Goal: Task Accomplishment & Management: Manage account settings

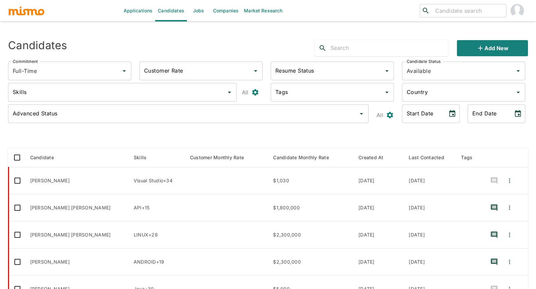
click at [197, 11] on link "Jobs" at bounding box center [198, 10] width 23 height 21
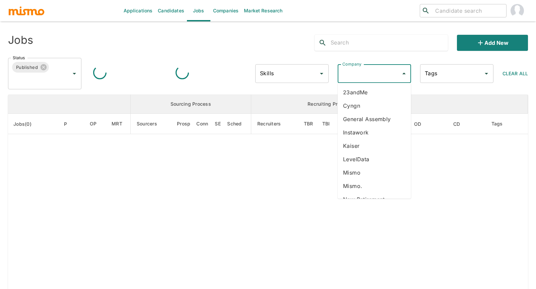
click at [380, 73] on input "Company" at bounding box center [368, 73] width 57 height 13
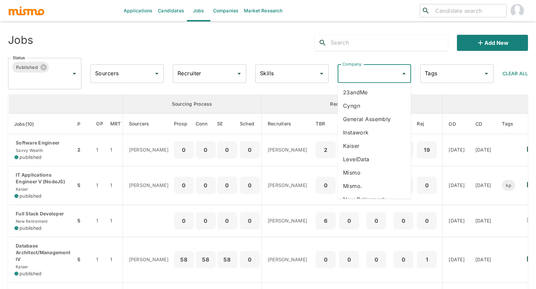
click at [380, 73] on input "Company" at bounding box center [368, 73] width 57 height 13
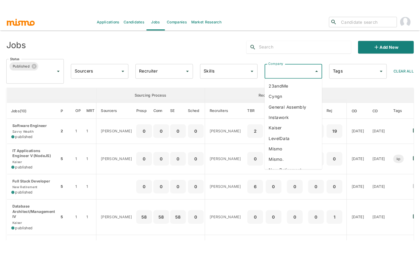
scroll to position [21, 0]
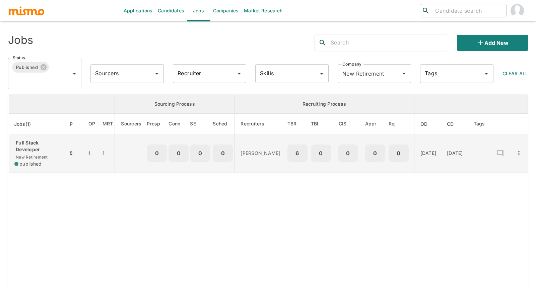
click at [39, 146] on p "Full Stack Developer" at bounding box center [38, 146] width 48 height 13
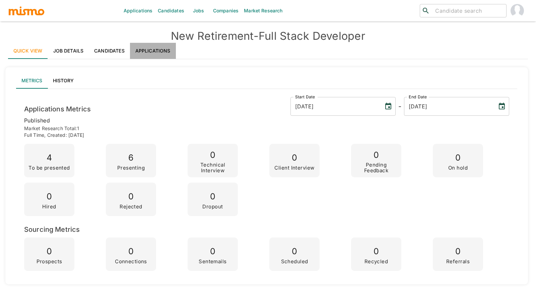
click at [158, 48] on link "Applications" at bounding box center [153, 51] width 46 height 16
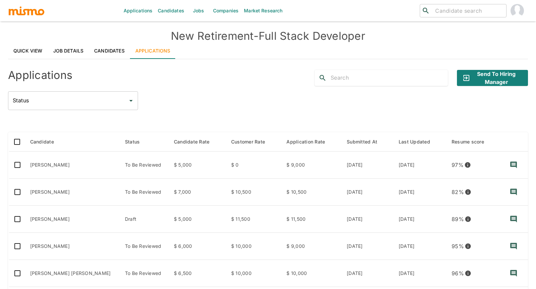
click at [4, 240] on div "Applications Candidates Jobs Companies Market Research ​ ​ New Retirement - Ful…" at bounding box center [268, 152] width 536 height 305
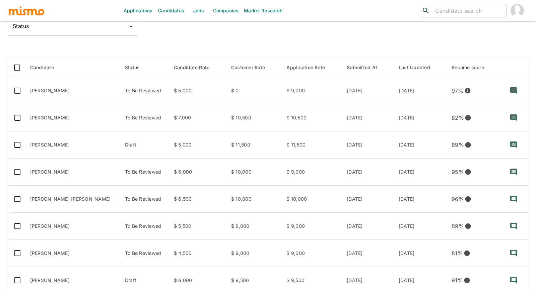
scroll to position [89, 0]
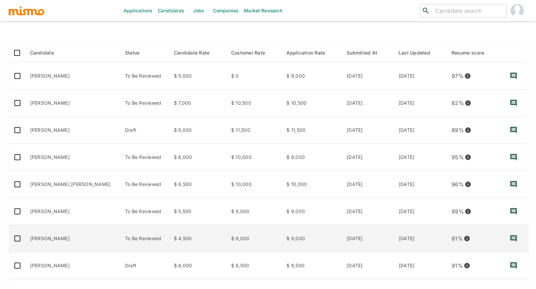
click at [39, 237] on td "[PERSON_NAME]" at bounding box center [72, 238] width 95 height 27
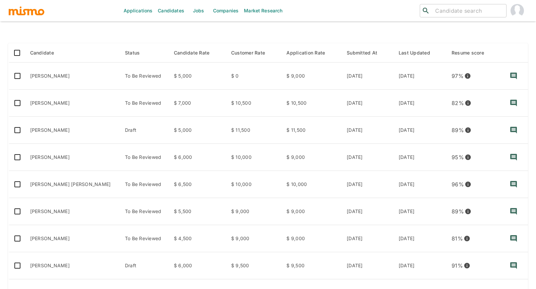
click at [89, 33] on div at bounding box center [267, 31] width 519 height 11
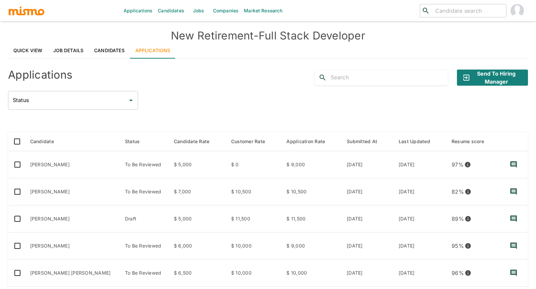
scroll to position [0, 0]
click at [65, 50] on link "Job Details" at bounding box center [68, 51] width 41 height 16
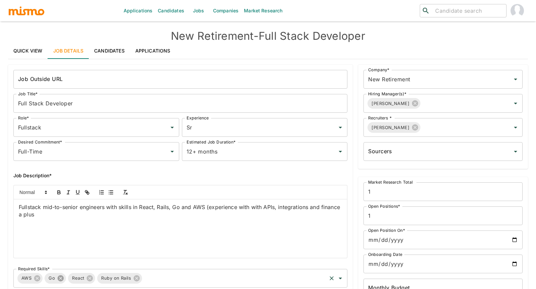
click at [59, 278] on icon at bounding box center [61, 278] width 6 height 6
click at [27, 238] on div "Fullstack mid-to-senior engineers with skills in React, Rails, Go and AWS (expe…" at bounding box center [180, 228] width 333 height 59
click at [7, 220] on div "Job Outside URL Job Outside URL Job Title* Full Stack Developer Job Title* Role…" at bounding box center [178, 214] width 350 height 310
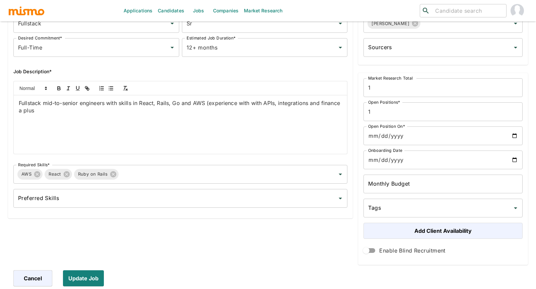
scroll to position [119, 0]
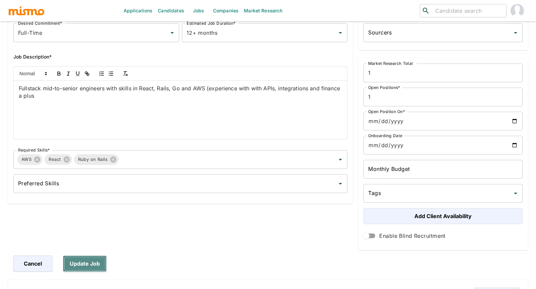
click at [89, 265] on button "Update Job" at bounding box center [85, 264] width 44 height 16
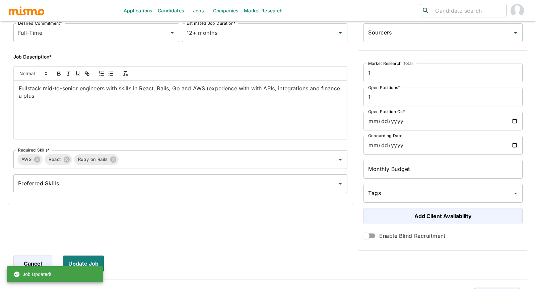
click at [2, 96] on div "Job Outside URL Job Outside URL Job Title* Full Stack Developer Job Title* Role…" at bounding box center [264, 105] width 528 height 334
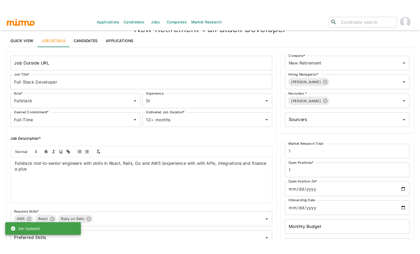
scroll to position [0, 0]
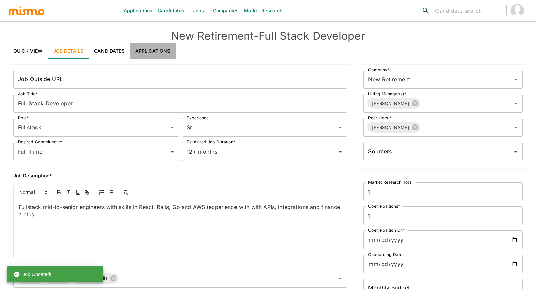
click at [151, 46] on link "Applications" at bounding box center [153, 51] width 46 height 16
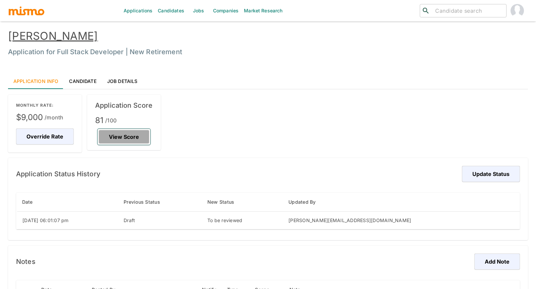
click at [134, 136] on button "View Score" at bounding box center [123, 137] width 53 height 16
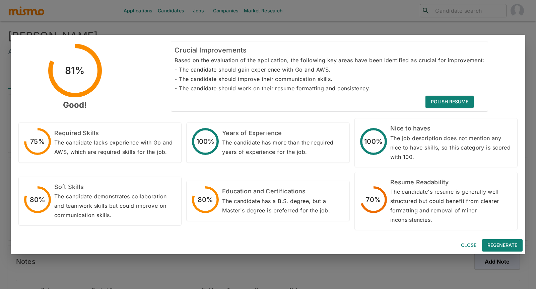
click at [468, 243] on button "Close" at bounding box center [468, 245] width 21 height 12
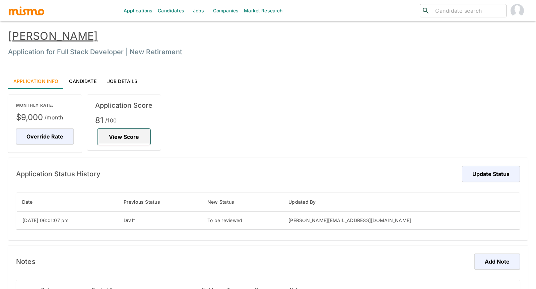
click at [132, 140] on button "View Score" at bounding box center [123, 137] width 53 height 16
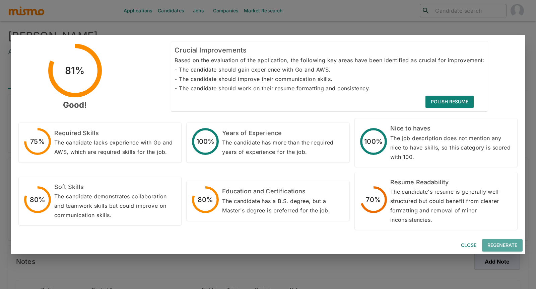
click at [500, 245] on button "Regenerate" at bounding box center [502, 245] width 41 height 12
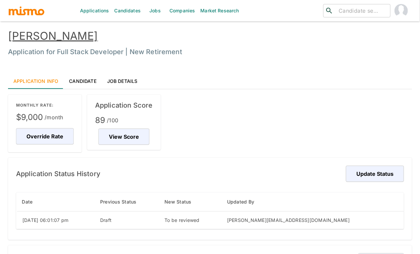
click at [65, 35] on link "[PERSON_NAME]" at bounding box center [53, 35] width 90 height 13
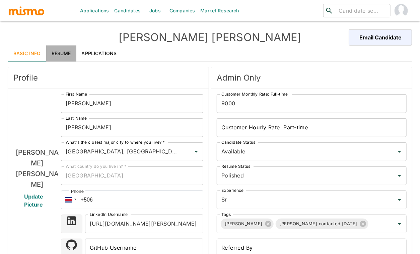
click at [60, 48] on link "Resume" at bounding box center [61, 54] width 30 height 16
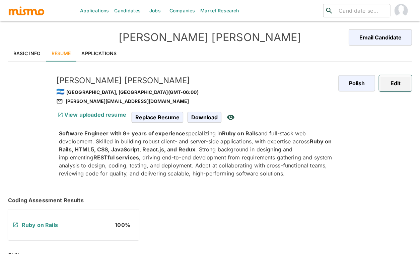
click at [399, 83] on button "Edit" at bounding box center [395, 83] width 33 height 16
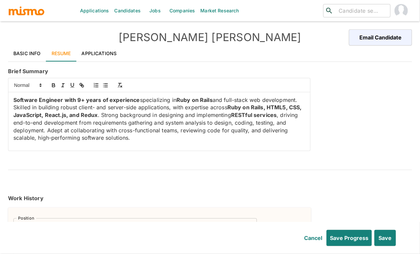
click at [69, 116] on strong "Ruby on Rails, HTML5, CSS, JavaScript, React.js, and Redux" at bounding box center [158, 111] width 290 height 14
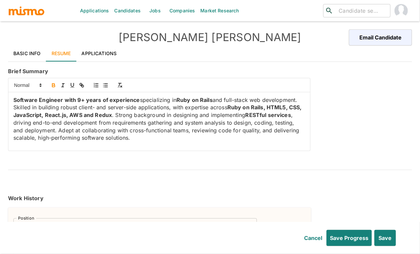
click at [323, 151] on div "Brief Summary Software Engineer with 9+ years of experience specializing in Rub…" at bounding box center [208, 108] width 406 height 87
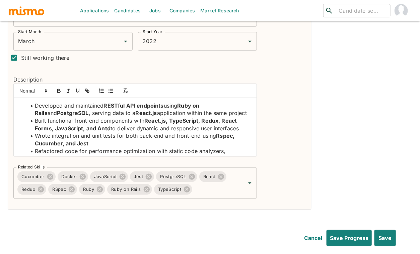
scroll to position [253, 0]
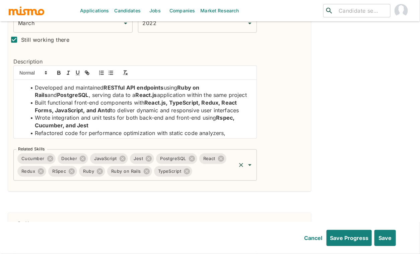
click at [218, 174] on input "Related Skills" at bounding box center [214, 171] width 42 height 13
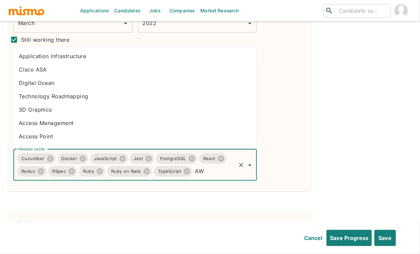
type input "AWS"
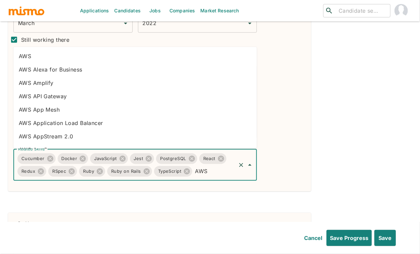
click at [41, 59] on li "AWS" at bounding box center [134, 56] width 243 height 13
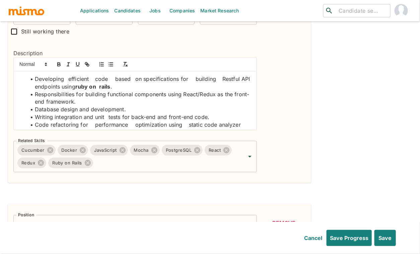
scroll to position [536, 0]
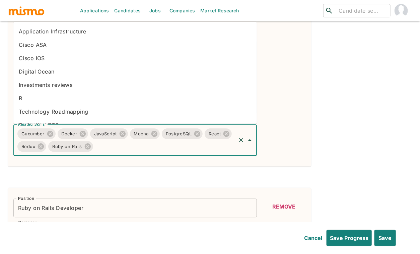
click at [203, 146] on input "Related Skills" at bounding box center [164, 146] width 141 height 13
type input "AWS"
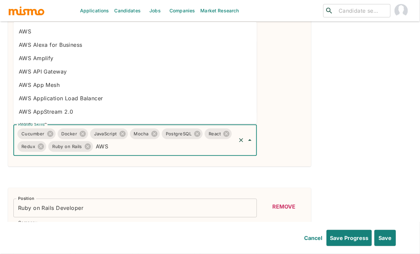
click at [52, 34] on li "AWS" at bounding box center [134, 30] width 243 height 13
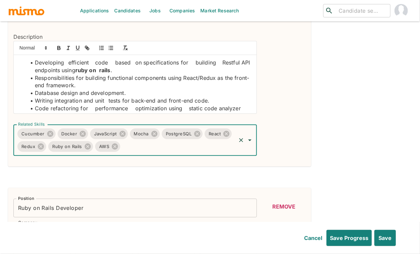
click at [359, 161] on div "Position Fullstack Developer Position Company Encora Company Start Month March …" at bounding box center [210, 175] width 404 height 1006
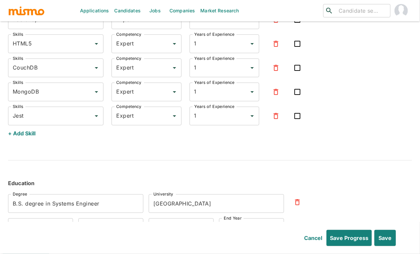
scroll to position [1815, 0]
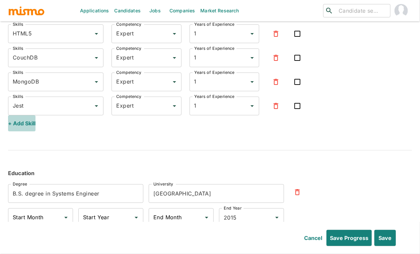
click at [15, 125] on button "+ Add Skill" at bounding box center [21, 123] width 27 height 16
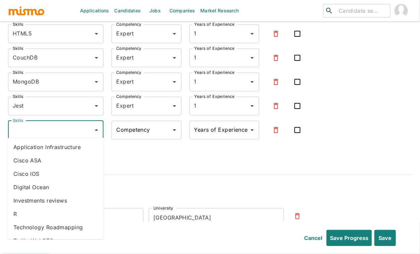
click at [35, 128] on input "Skills" at bounding box center [50, 130] width 79 height 13
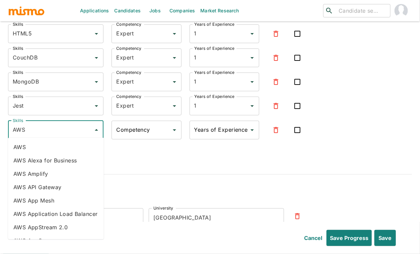
click at [38, 145] on li "AWS" at bounding box center [56, 147] width 96 height 13
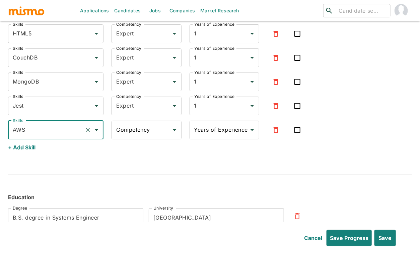
type input "AWS"
click at [144, 129] on div "Competency Competency" at bounding box center [146, 130] width 70 height 19
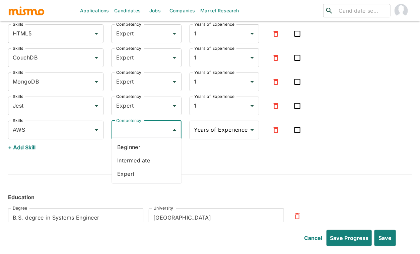
click at [139, 173] on li "Expert" at bounding box center [147, 173] width 70 height 13
type input "Expert"
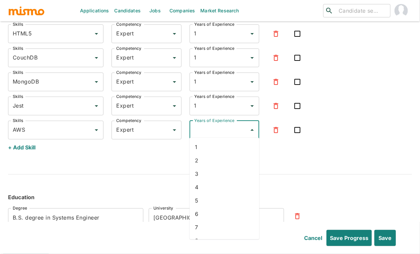
click at [232, 134] on input "Years of Experience" at bounding box center [219, 130] width 54 height 13
click at [212, 150] on li "1" at bounding box center [224, 147] width 70 height 13
type input "1"
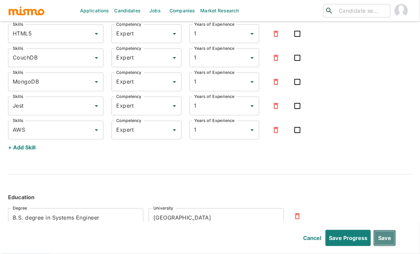
click at [384, 235] on button "Save" at bounding box center [384, 238] width 22 height 16
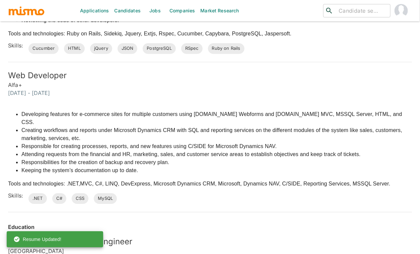
click at [353, 105] on div "Developing features for e-commerce sites for multiple customers using ASP.NET W…" at bounding box center [210, 146] width 404 height 83
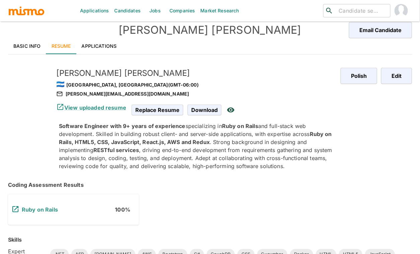
scroll to position [0, 0]
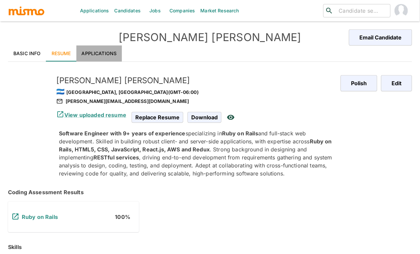
click at [108, 55] on link "Applications" at bounding box center [99, 54] width 46 height 16
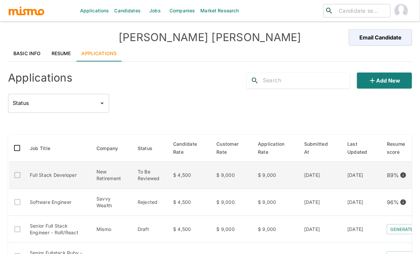
click at [86, 181] on td "Full Stack Developer" at bounding box center [57, 175] width 67 height 27
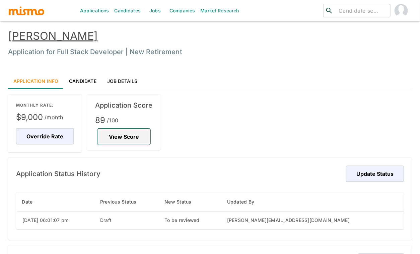
click at [124, 134] on button "View Score" at bounding box center [123, 137] width 53 height 16
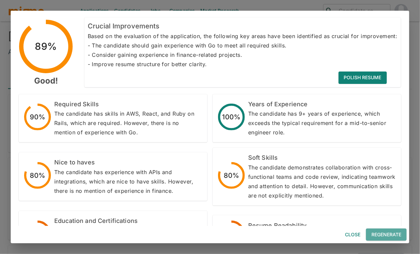
click at [387, 232] on button "Regenerate" at bounding box center [386, 235] width 41 height 12
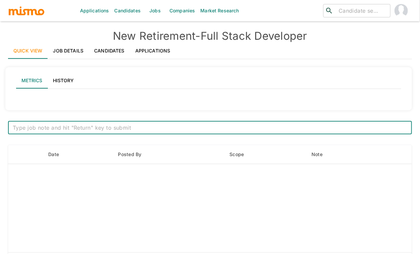
click at [158, 49] on link "Applications" at bounding box center [153, 51] width 46 height 16
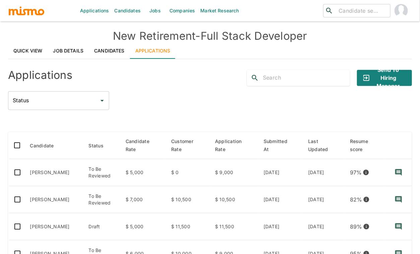
click at [214, 101] on div "Status Status" at bounding box center [210, 100] width 404 height 19
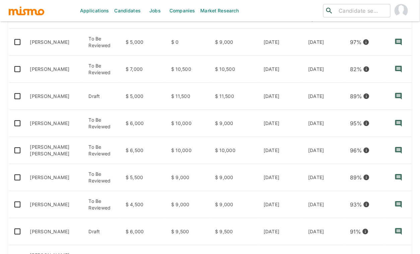
scroll to position [149, 0]
